Goal: Information Seeking & Learning: Learn about a topic

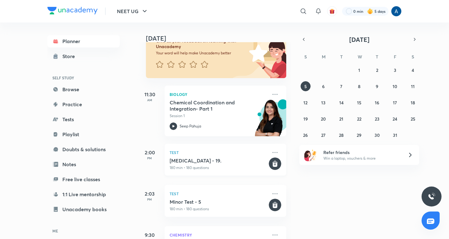
scroll to position [36, 0]
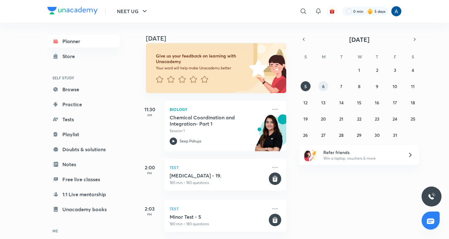
click at [323, 84] on abbr "6" at bounding box center [323, 86] width 2 height 6
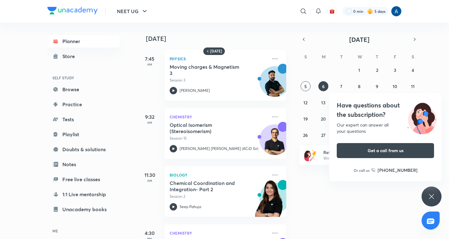
click at [429, 194] on icon at bounding box center [431, 195] width 7 height 7
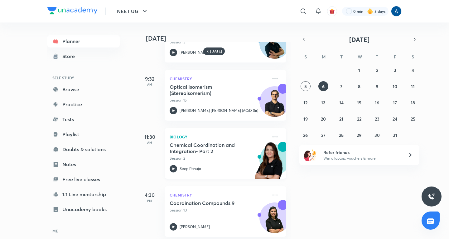
scroll to position [0, 0]
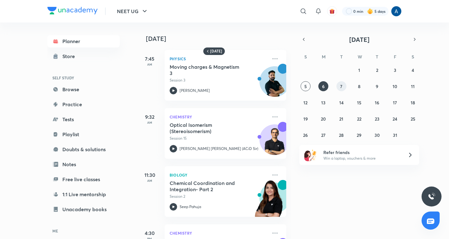
click at [340, 89] on button "7" at bounding box center [341, 86] width 10 height 10
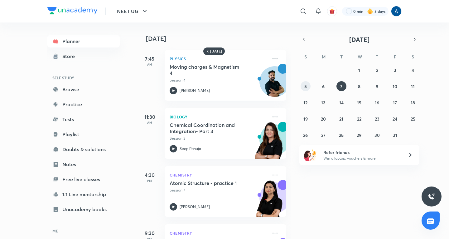
click at [303, 87] on button "5" at bounding box center [306, 86] width 10 height 10
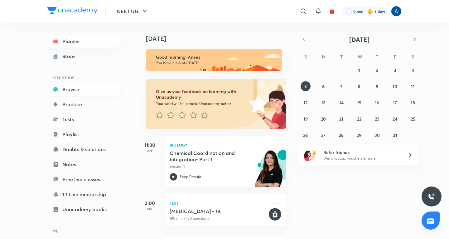
click at [67, 88] on link "Browse" at bounding box center [83, 89] width 72 height 12
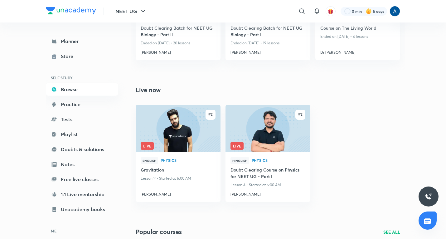
scroll to position [481, 0]
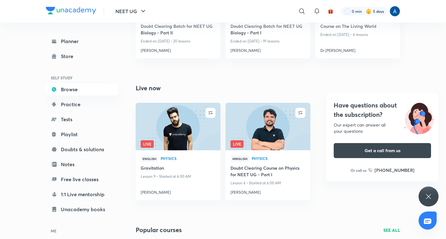
click at [431, 191] on div "Have questions about the subscription? Our expert can answer all your questions…" at bounding box center [429, 196] width 20 height 20
